Goal: Task Accomplishment & Management: Use online tool/utility

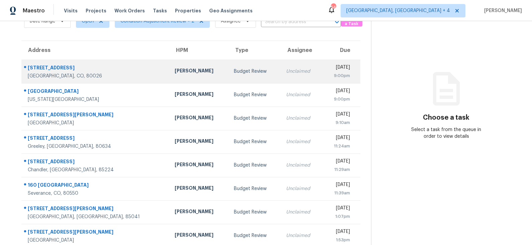
scroll to position [44, 0]
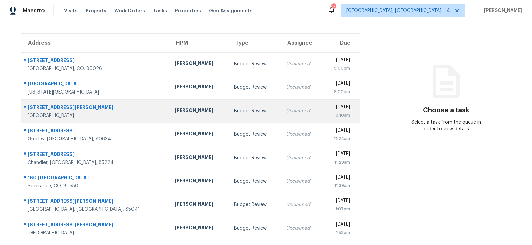
click at [234, 108] on div "Budget Review" at bounding box center [254, 110] width 41 height 7
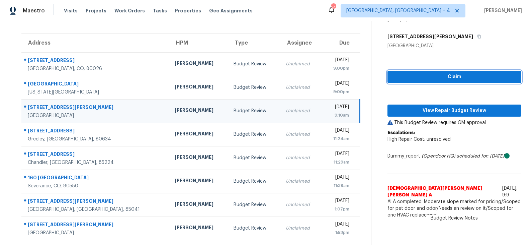
click at [421, 82] on button "Claim" at bounding box center [455, 77] width 134 height 12
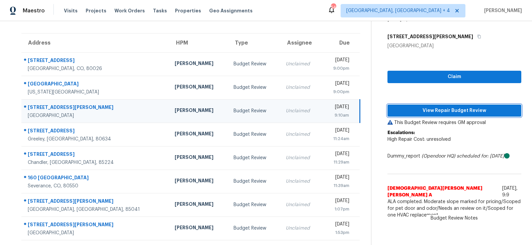
click at [419, 111] on span "View Repair Budget Review" at bounding box center [454, 110] width 123 height 8
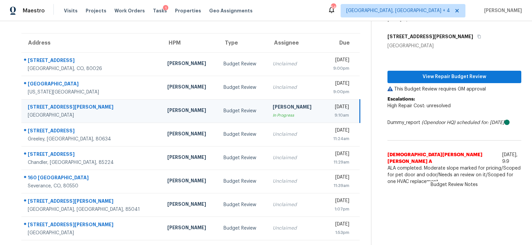
scroll to position [0, 0]
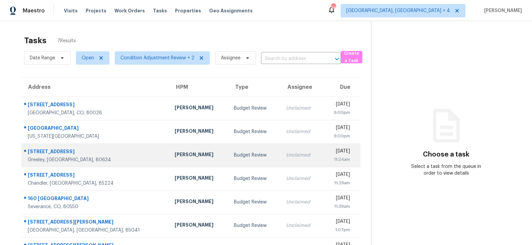
click at [234, 156] on div "Budget Review" at bounding box center [254, 155] width 41 height 7
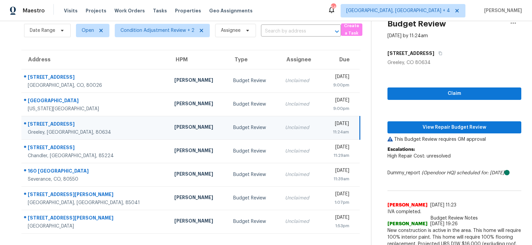
scroll to position [40, 0]
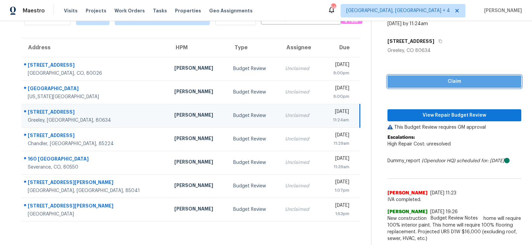
click at [441, 82] on span "Claim" at bounding box center [454, 81] width 123 height 8
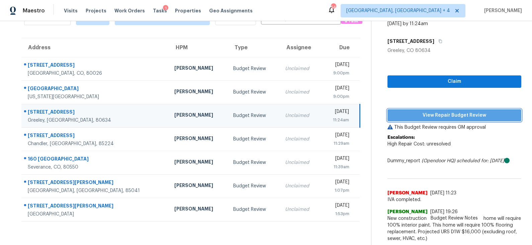
click at [436, 117] on span "View Repair Budget Review" at bounding box center [454, 115] width 123 height 8
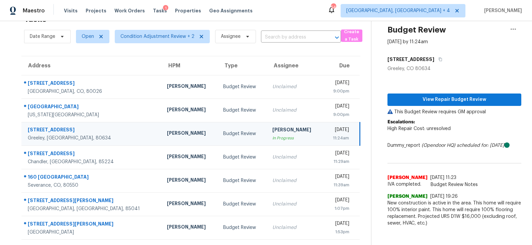
scroll to position [21, 0]
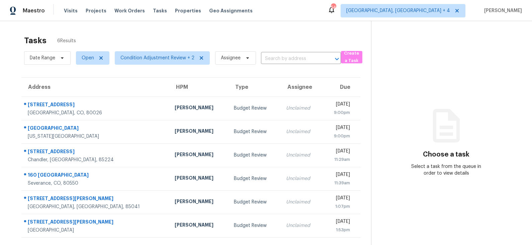
scroll to position [21, 0]
